Goal: Information Seeking & Learning: Learn about a topic

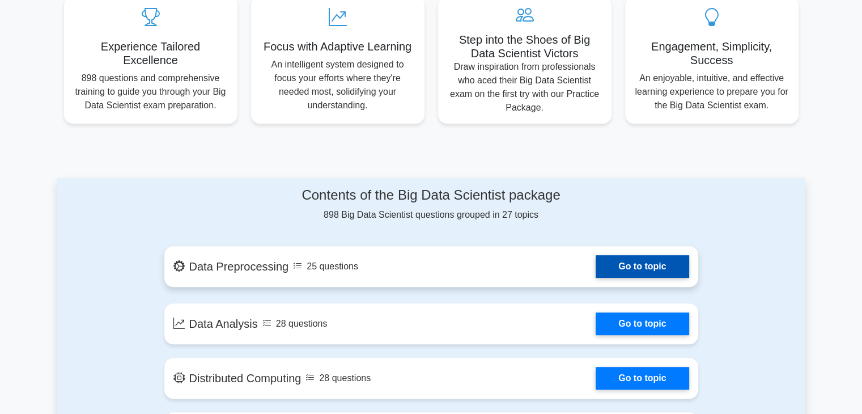
scroll to position [449, 0]
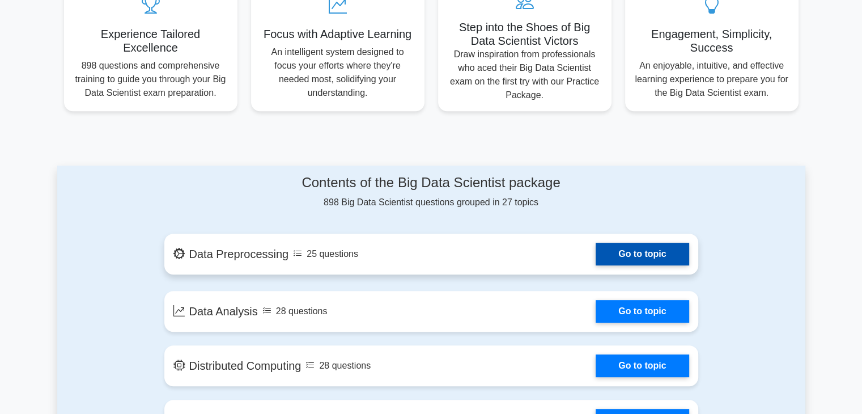
click at [644, 249] on link "Go to topic" at bounding box center [642, 254] width 93 height 23
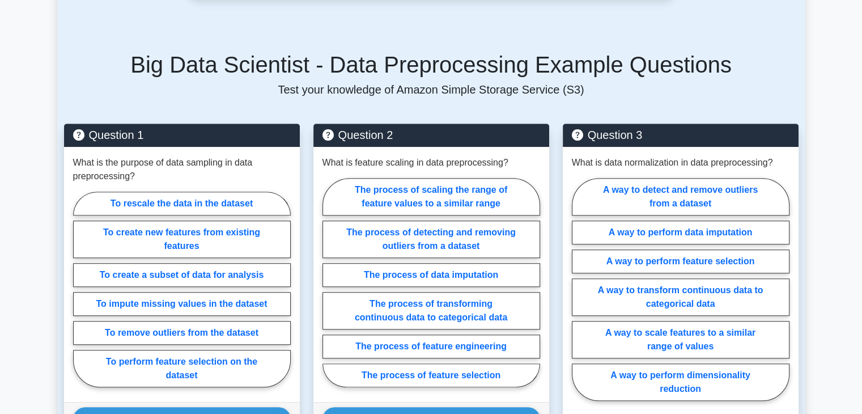
scroll to position [657, 0]
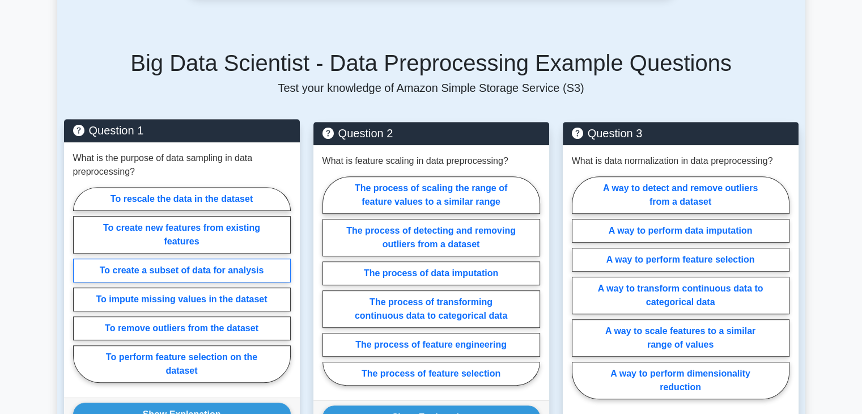
click at [228, 258] on label "To create a subset of data for analysis" at bounding box center [182, 270] width 218 height 24
click at [80, 285] on input "To create a subset of data for analysis" at bounding box center [76, 288] width 7 height 7
radio input "true"
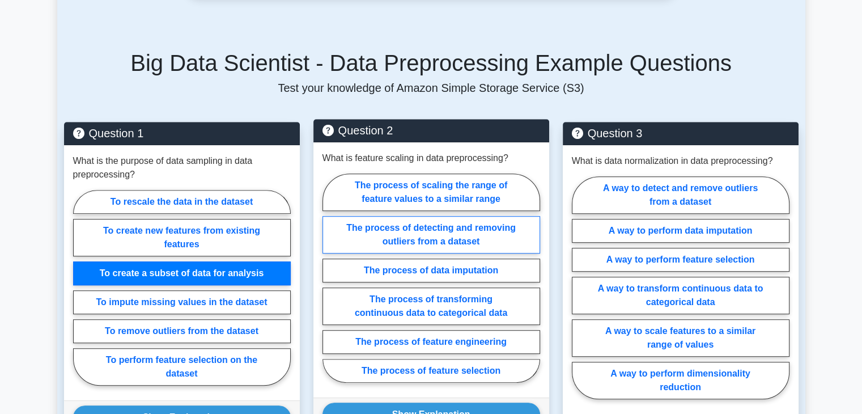
click at [433, 235] on label "The process of detecting and removing outliers from a dataset" at bounding box center [432, 234] width 218 height 37
click at [330, 278] on input "The process of detecting and removing outliers from a dataset" at bounding box center [326, 281] width 7 height 7
radio input "true"
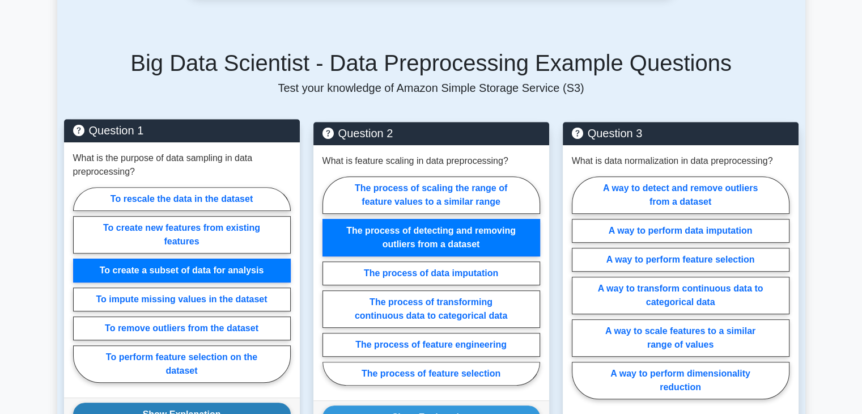
click at [254, 408] on button "Show Explanation" at bounding box center [182, 414] width 218 height 24
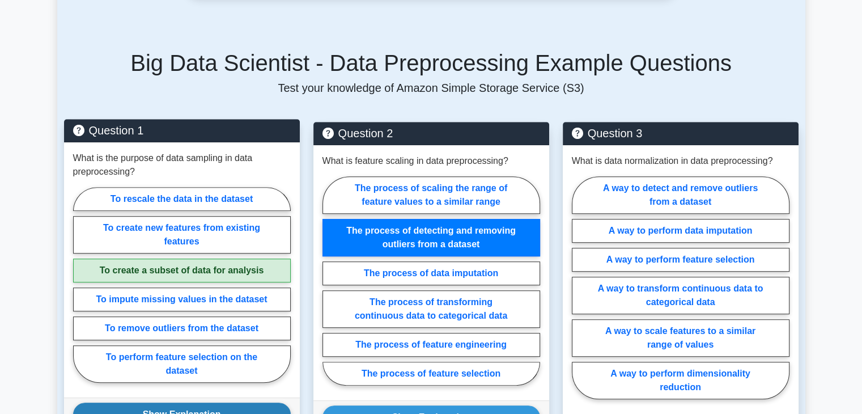
click at [254, 408] on button "Show Explanation" at bounding box center [182, 414] width 218 height 24
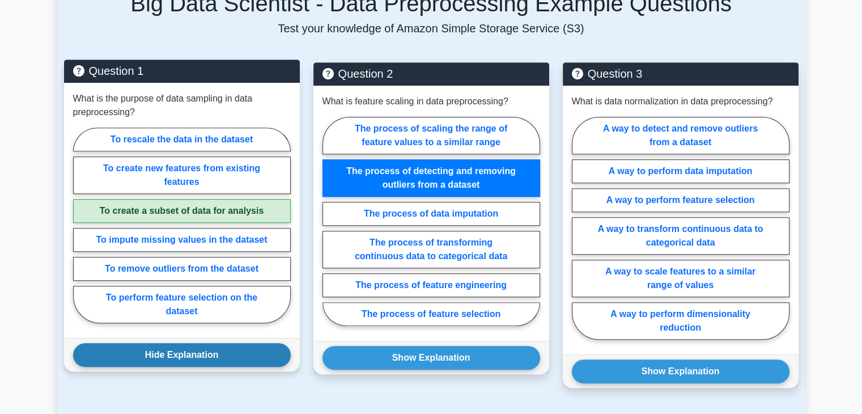
scroll to position [716, 0]
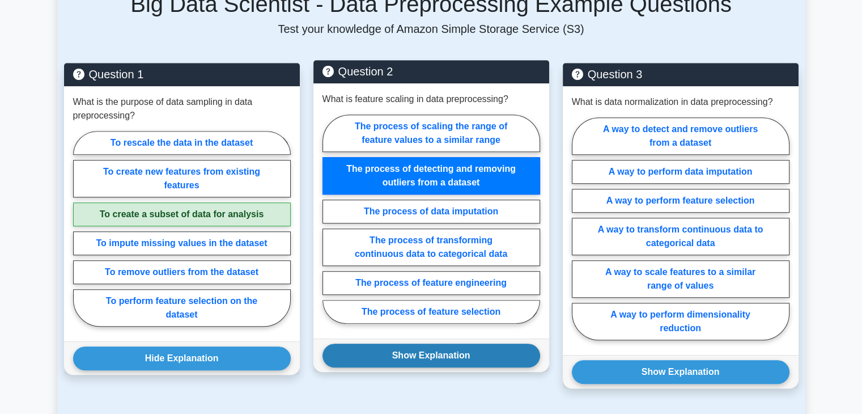
click at [424, 344] on button "Show Explanation" at bounding box center [432, 356] width 218 height 24
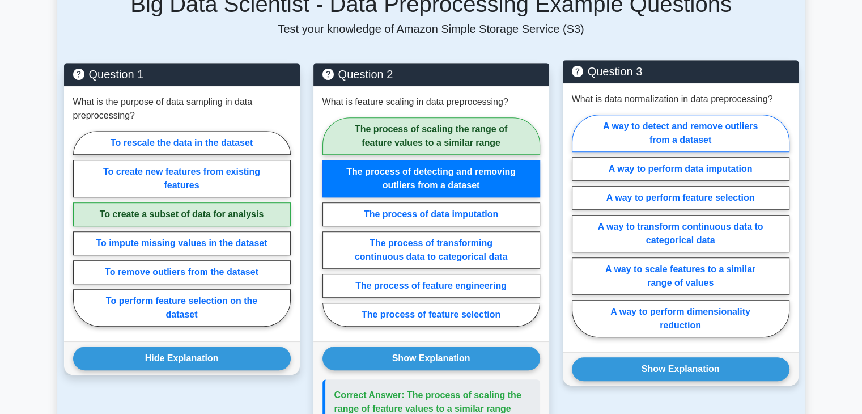
click at [698, 115] on label "A way to detect and remove outliers from a dataset" at bounding box center [681, 133] width 218 height 37
click at [579, 226] on input "A way to detect and remove outliers from a dataset" at bounding box center [575, 229] width 7 height 7
radio input "true"
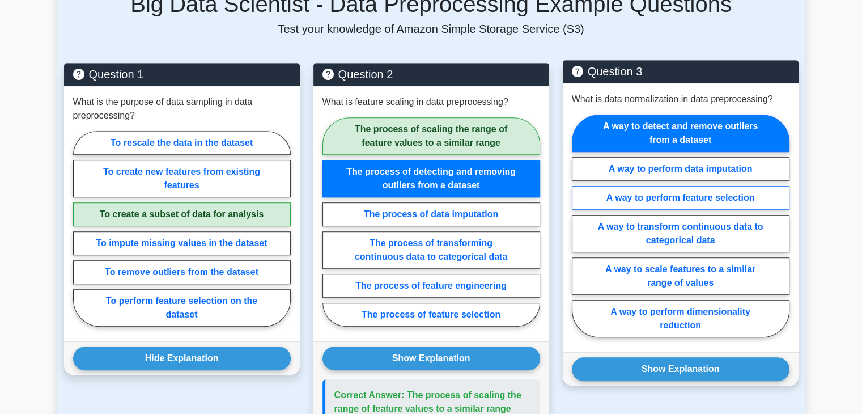
click at [667, 186] on label "A way to perform feature selection" at bounding box center [681, 198] width 218 height 24
click at [579, 226] on input "A way to perform feature selection" at bounding box center [575, 229] width 7 height 7
radio input "true"
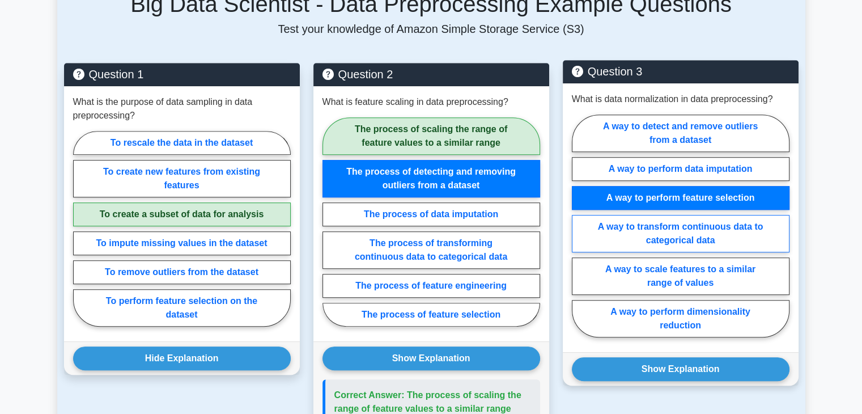
click at [647, 227] on label "A way to transform continuous data to categorical data" at bounding box center [681, 233] width 218 height 37
click at [579, 227] on input "A way to transform continuous data to categorical data" at bounding box center [575, 229] width 7 height 7
radio input "true"
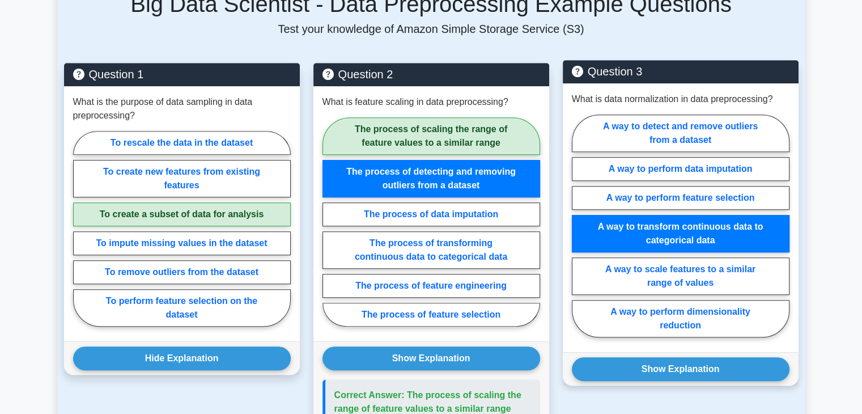
click at [647, 227] on label "A way to transform continuous data to categorical data" at bounding box center [681, 233] width 218 height 37
click at [579, 227] on input "A way to transform continuous data to categorical data" at bounding box center [575, 229] width 7 height 7
click at [643, 257] on label "A way to scale features to a similar range of values" at bounding box center [681, 275] width 218 height 37
click at [579, 233] on input "A way to scale features to a similar range of values" at bounding box center [575, 229] width 7 height 7
radio input "true"
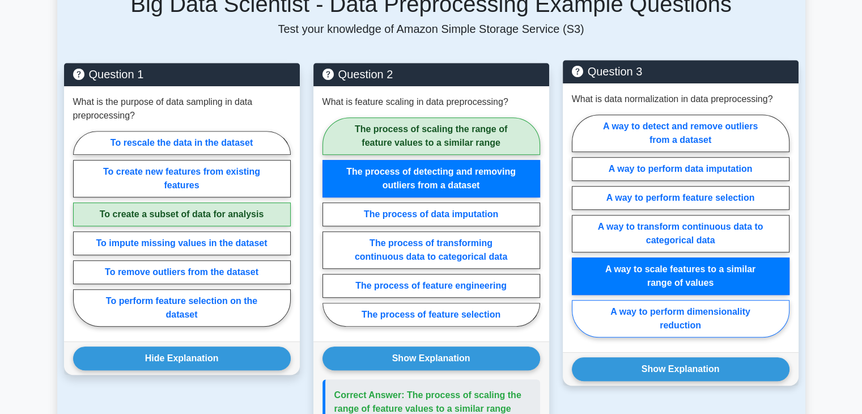
click at [636, 300] on label "A way to perform dimensionality reduction" at bounding box center [681, 318] width 218 height 37
click at [579, 233] on input "A way to perform dimensionality reduction" at bounding box center [575, 229] width 7 height 7
radio input "true"
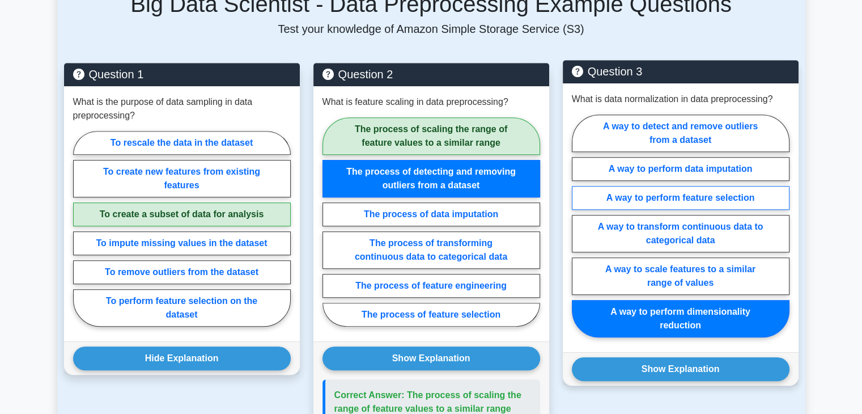
click at [649, 186] on label "A way to perform feature selection" at bounding box center [681, 198] width 218 height 24
click at [579, 226] on input "A way to perform feature selection" at bounding box center [575, 229] width 7 height 7
radio input "true"
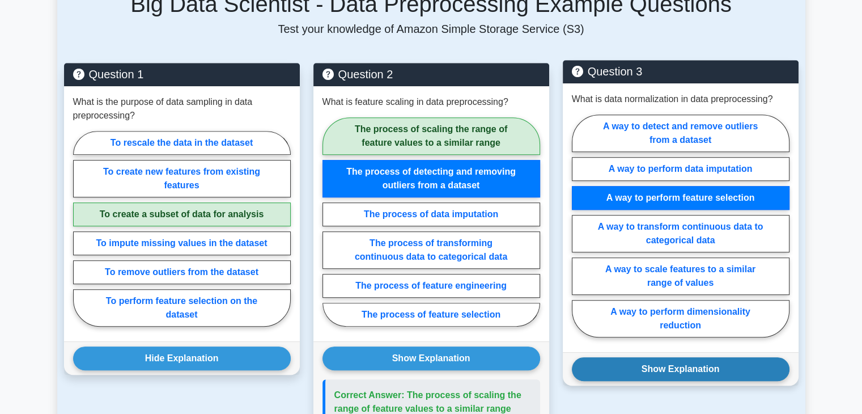
click at [680, 357] on button "Show Explanation" at bounding box center [681, 369] width 218 height 24
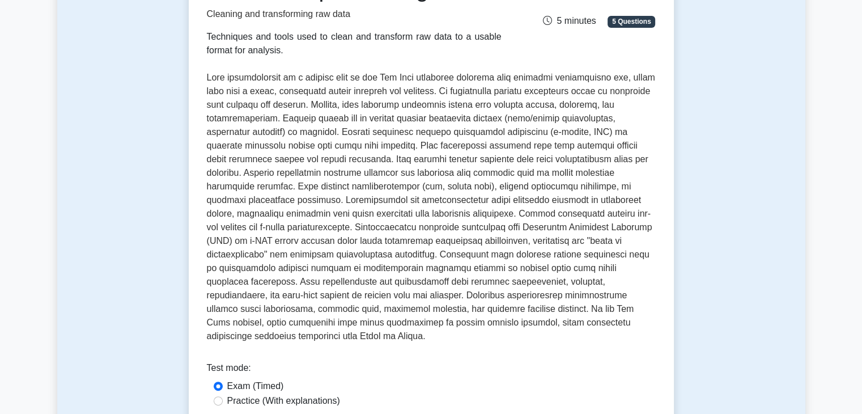
scroll to position [186, 0]
